Goal: Task Accomplishment & Management: Use online tool/utility

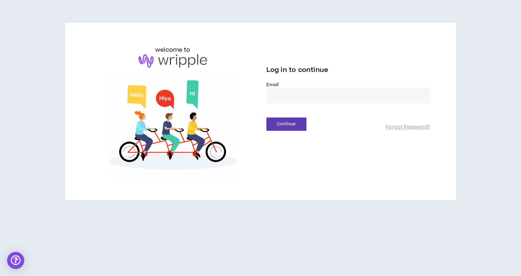
click at [316, 93] on input "email" at bounding box center [348, 95] width 164 height 15
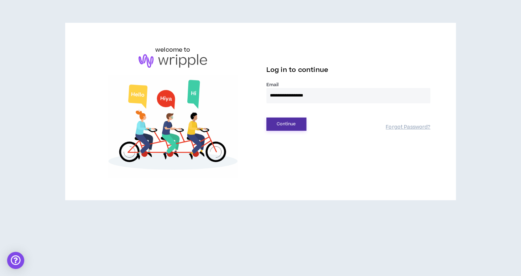
type input "**********"
click at [297, 120] on button "Continue" at bounding box center [286, 124] width 40 height 13
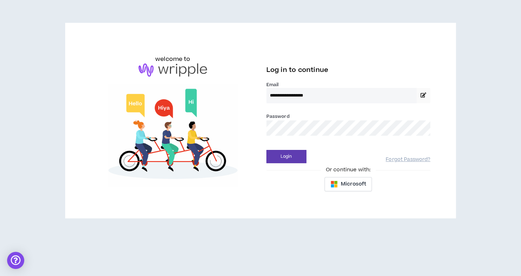
click at [266, 150] on button "Login" at bounding box center [286, 156] width 40 height 13
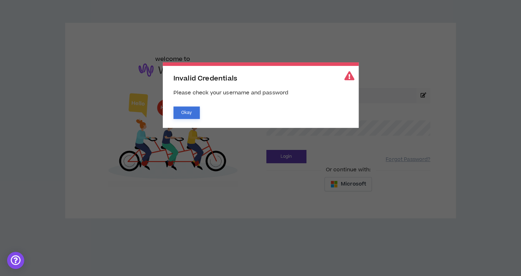
click at [192, 116] on button "Okay" at bounding box center [186, 113] width 26 height 12
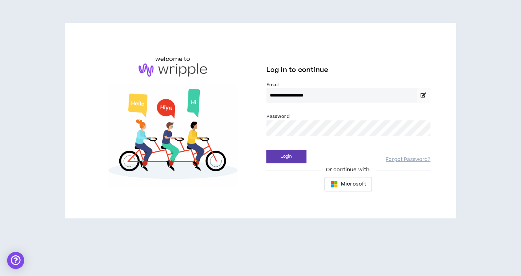
click at [266, 150] on button "Login" at bounding box center [286, 156] width 40 height 13
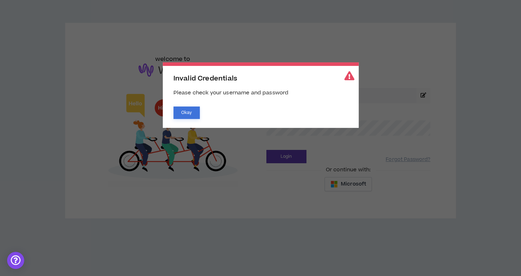
click at [176, 111] on button "Okay" at bounding box center [186, 113] width 26 height 12
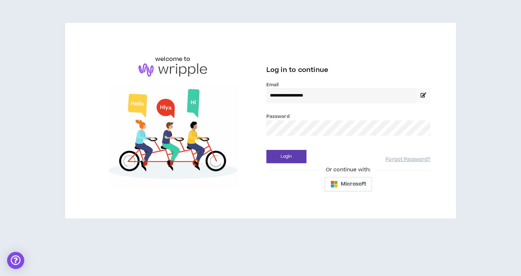
click at [266, 150] on button "Login" at bounding box center [286, 156] width 40 height 13
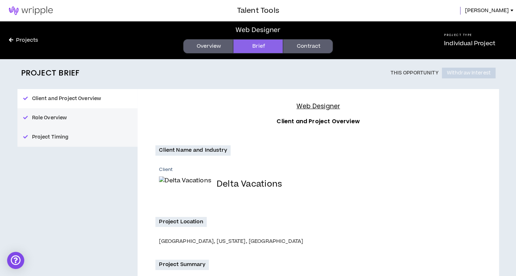
click at [437, 206] on div "Client Delta Vacations" at bounding box center [317, 187] width 325 height 42
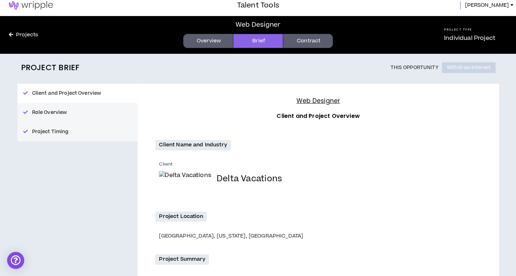
scroll to position [6, 0]
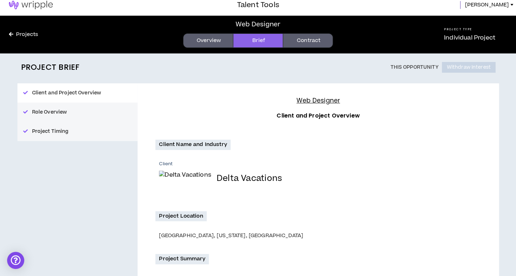
click at [195, 51] on div "Web Designer Overview Brief Contract" at bounding box center [258, 35] width 330 height 38
click at [204, 42] on link "Overview" at bounding box center [208, 40] width 50 height 14
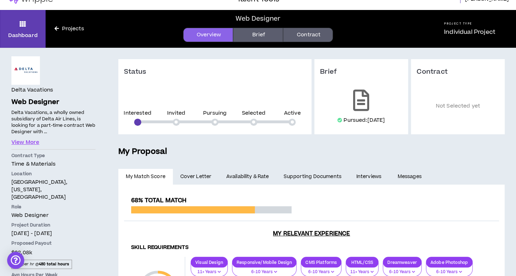
scroll to position [91, 0]
